Goal: Transaction & Acquisition: Book appointment/travel/reservation

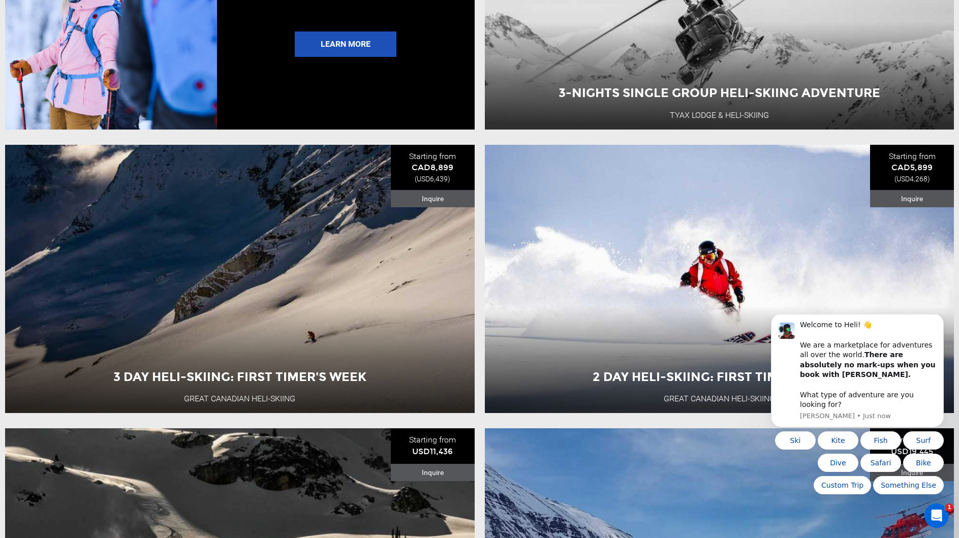
scroll to position [2268, 0]
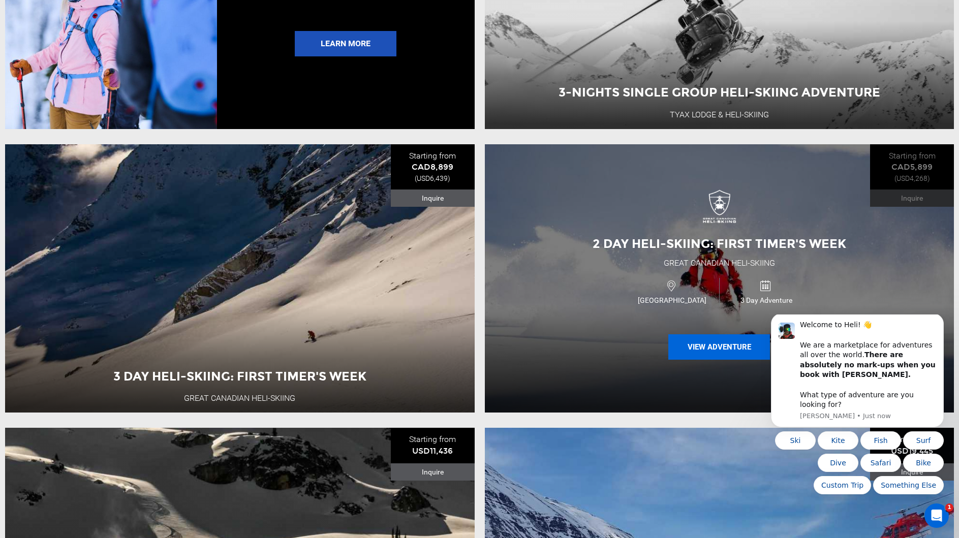
click at [728, 346] on button "View Adventure" at bounding box center [719, 346] width 102 height 25
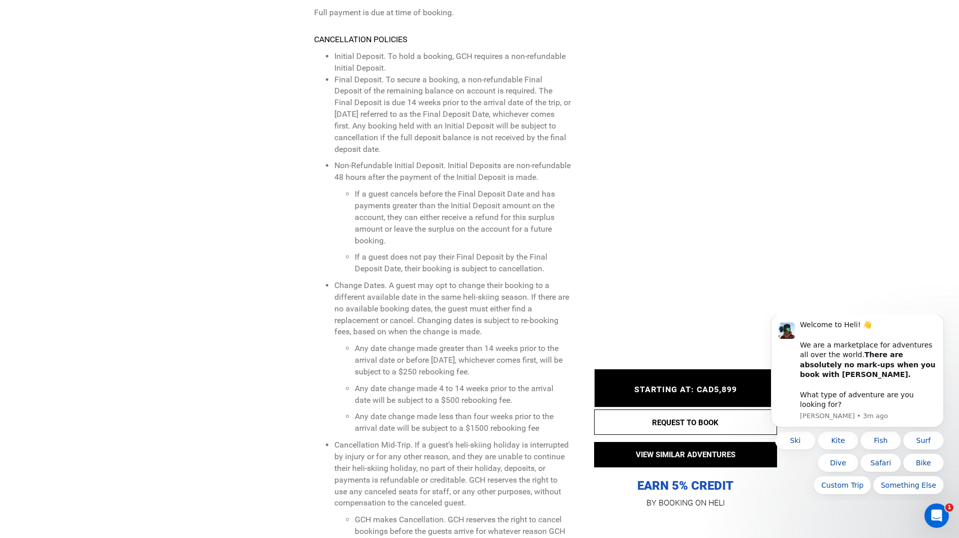
scroll to position [3841, 0]
